Goal: Task Accomplishment & Management: Manage account settings

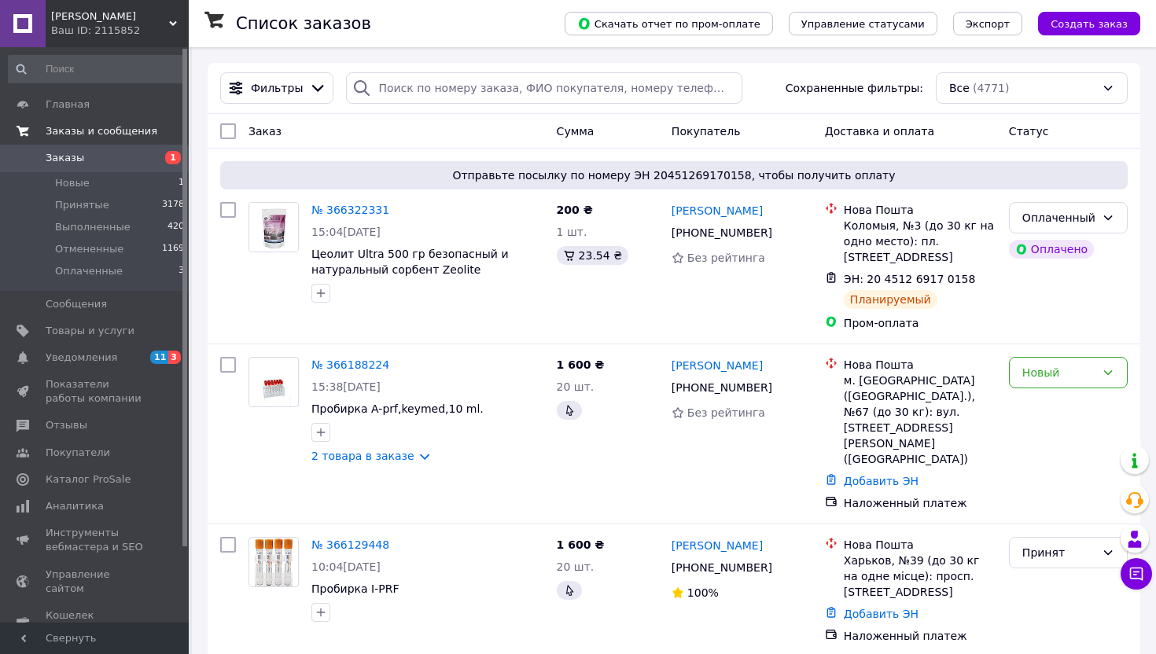
click at [121, 125] on span "Заказы и сообщения" at bounding box center [102, 131] width 112 height 14
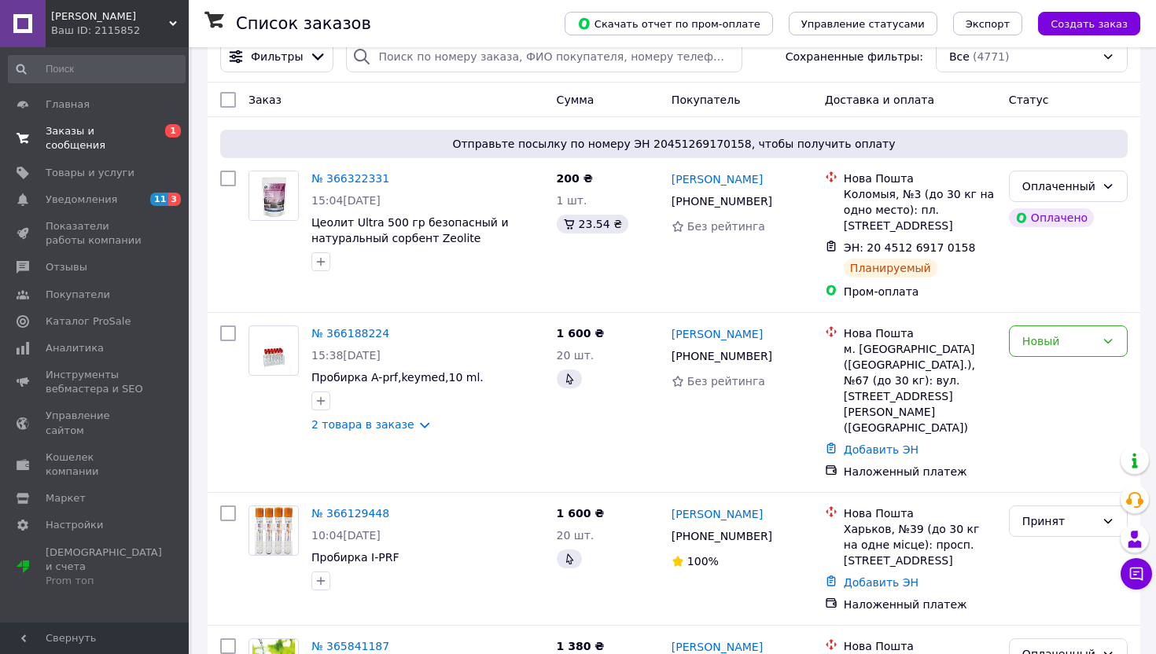
scroll to position [63, 0]
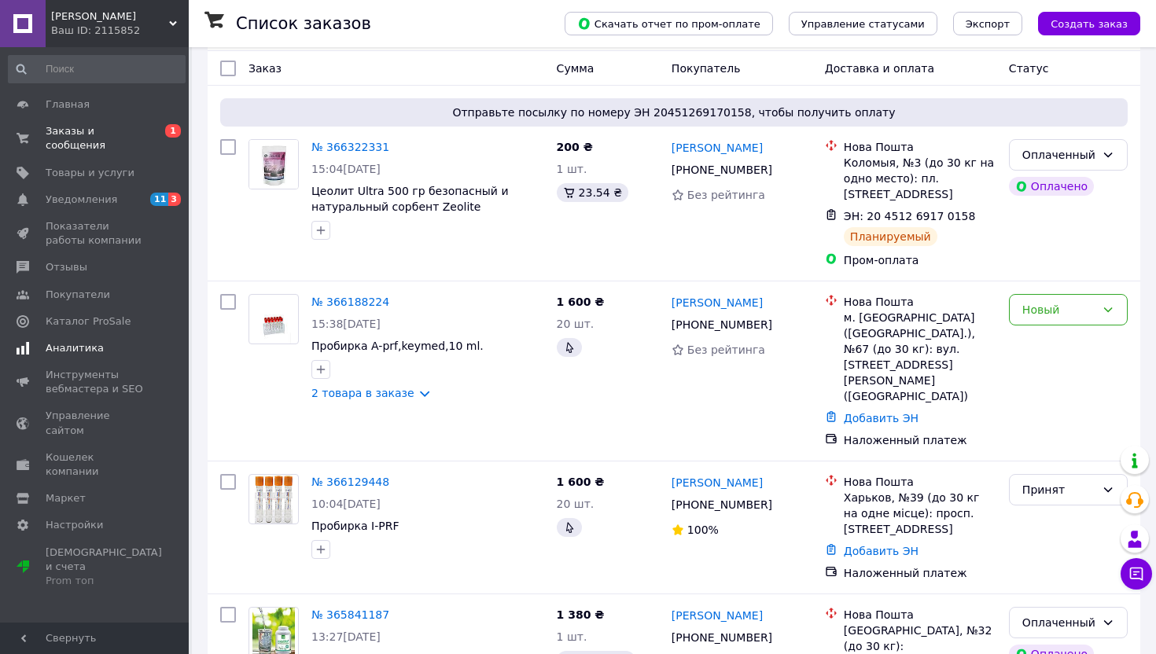
click at [87, 342] on span "Аналитика" at bounding box center [75, 348] width 58 height 14
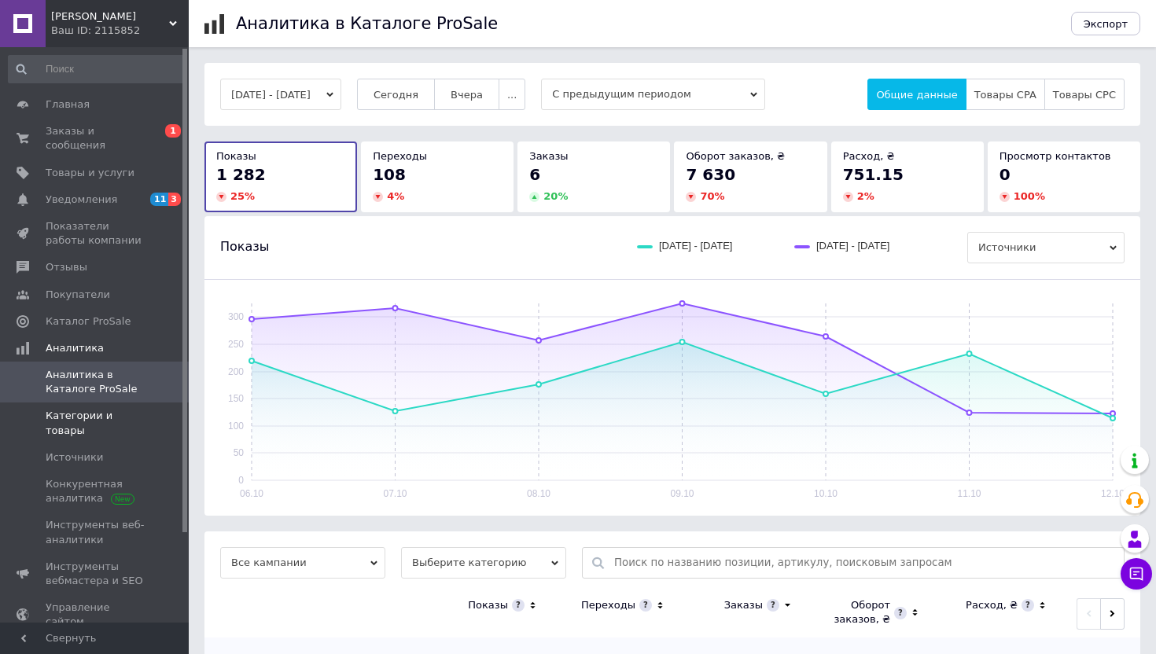
click at [79, 417] on span "Категории и товары" at bounding box center [96, 423] width 100 height 28
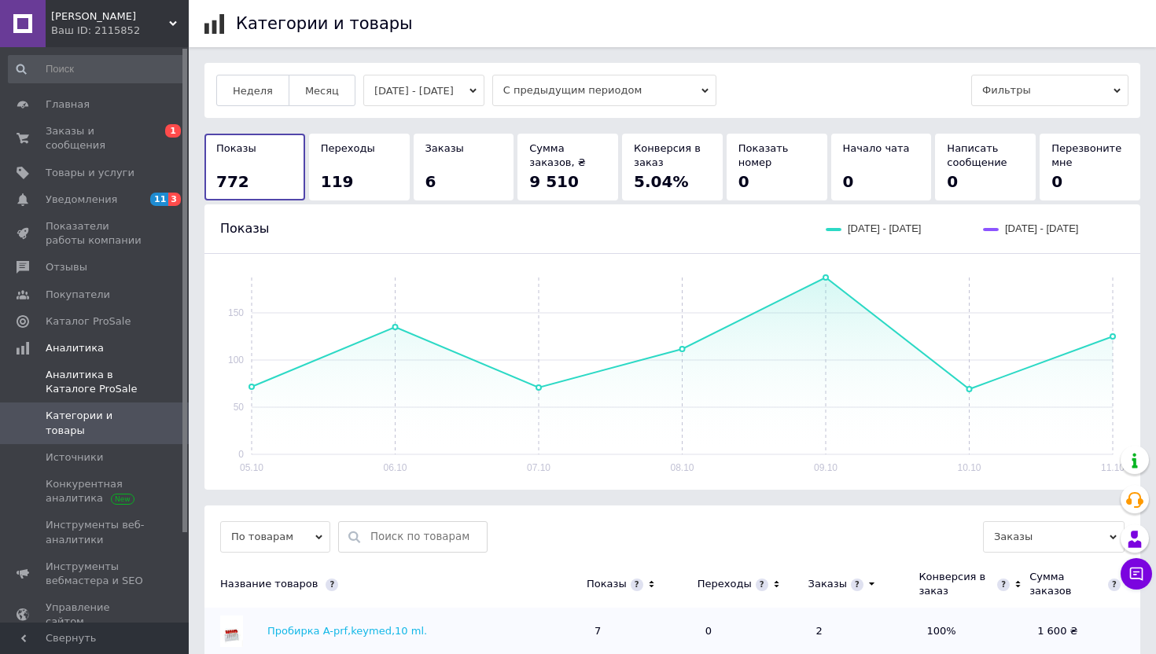
click at [98, 387] on span "Аналитика в Каталоге ProSale" at bounding box center [96, 382] width 100 height 28
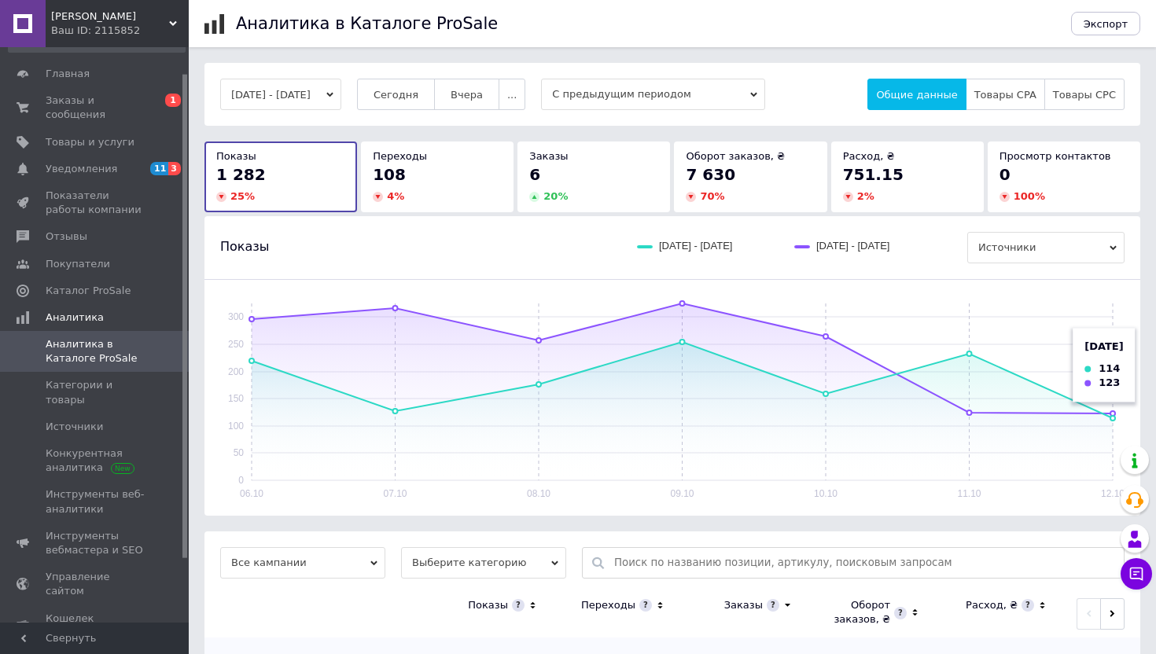
scroll to position [31, 0]
click at [717, 438] on rect at bounding box center [682, 392] width 861 height 177
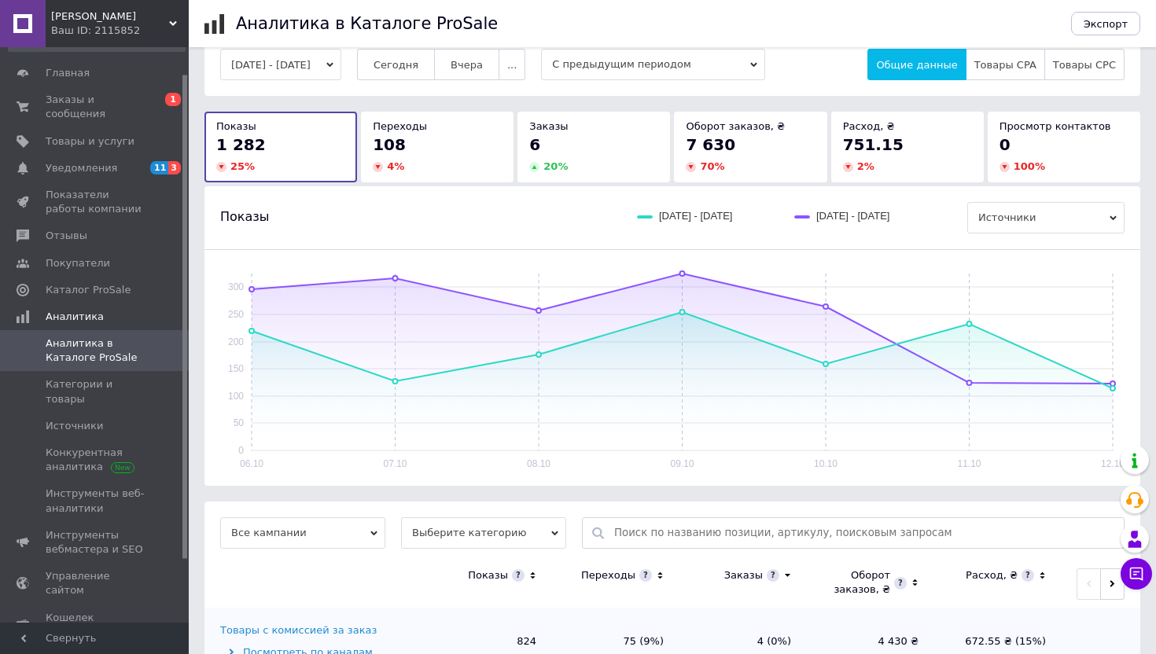
scroll to position [0, 0]
